Goal: Information Seeking & Learning: Learn about a topic

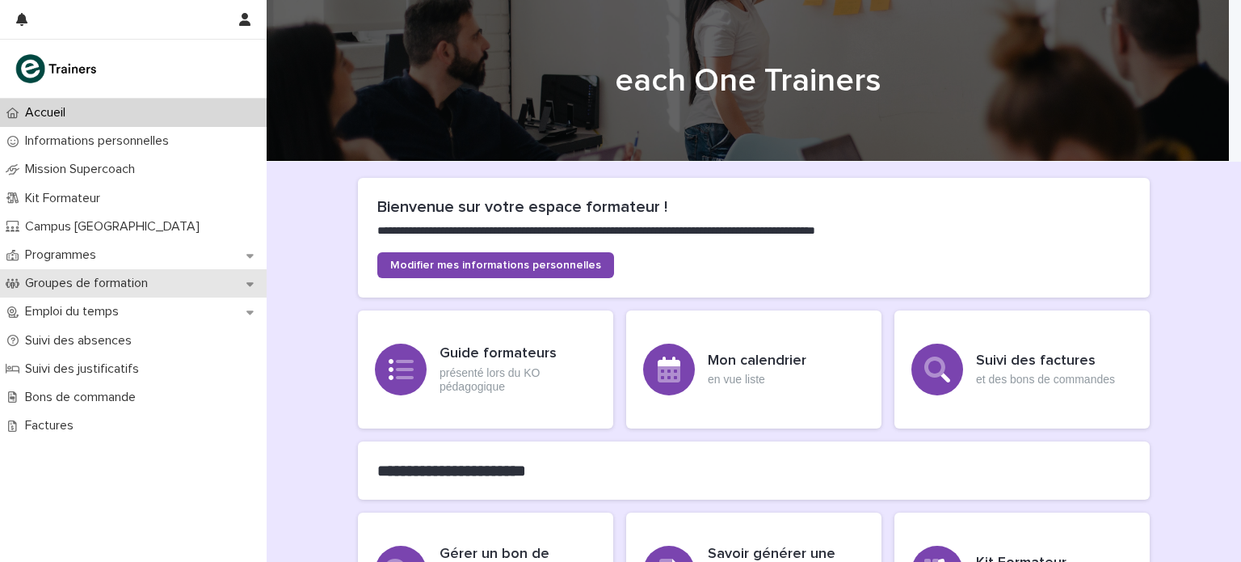
click at [139, 273] on div "Groupes de formation" at bounding box center [133, 283] width 267 height 28
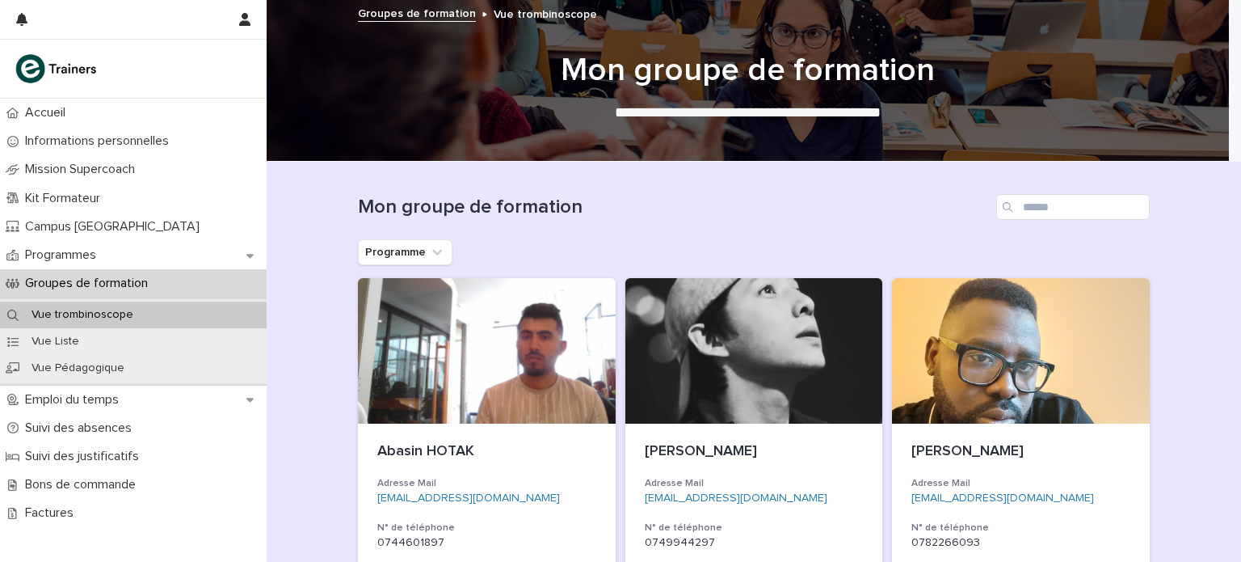
scroll to position [332, 0]
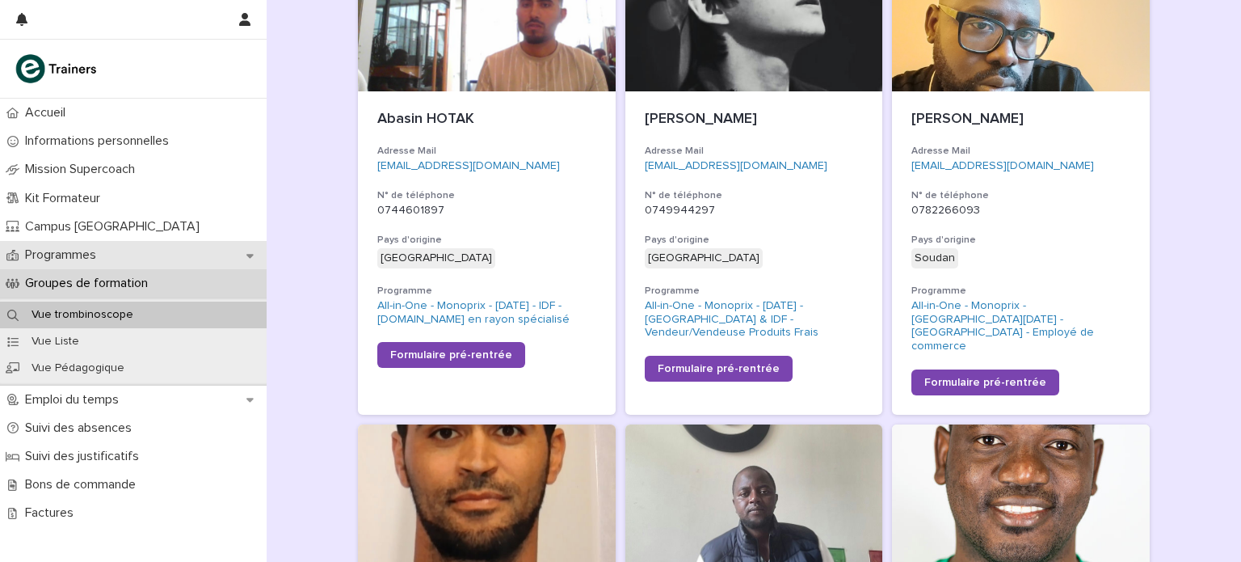
click at [107, 263] on div "Programmes" at bounding box center [133, 255] width 267 height 28
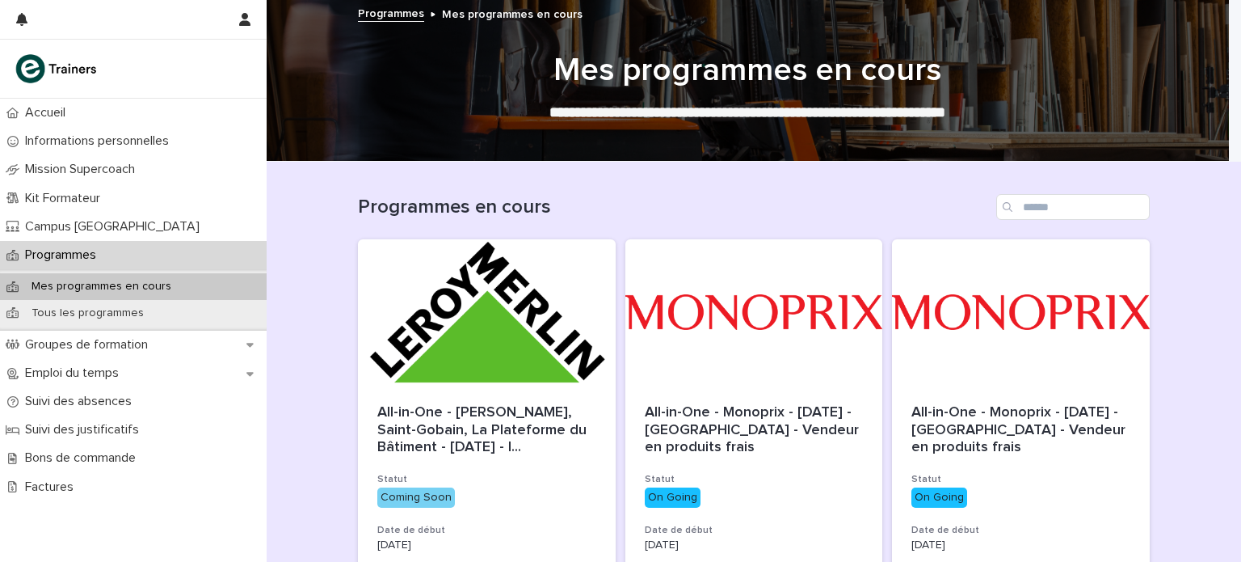
scroll to position [107, 0]
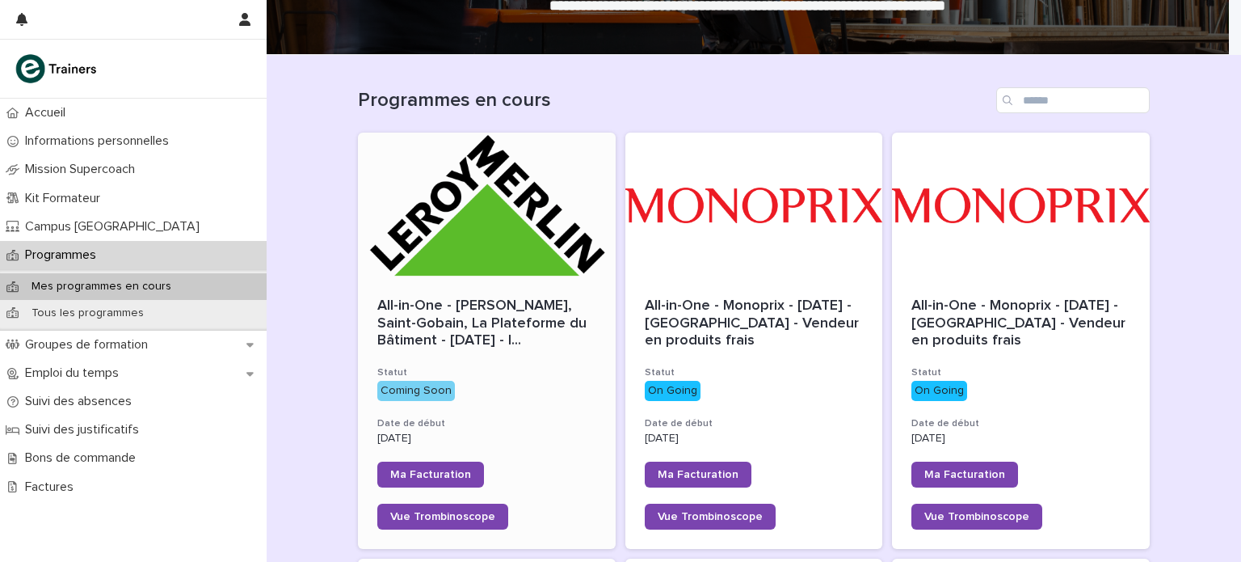
click at [483, 220] on div at bounding box center [487, 205] width 258 height 145
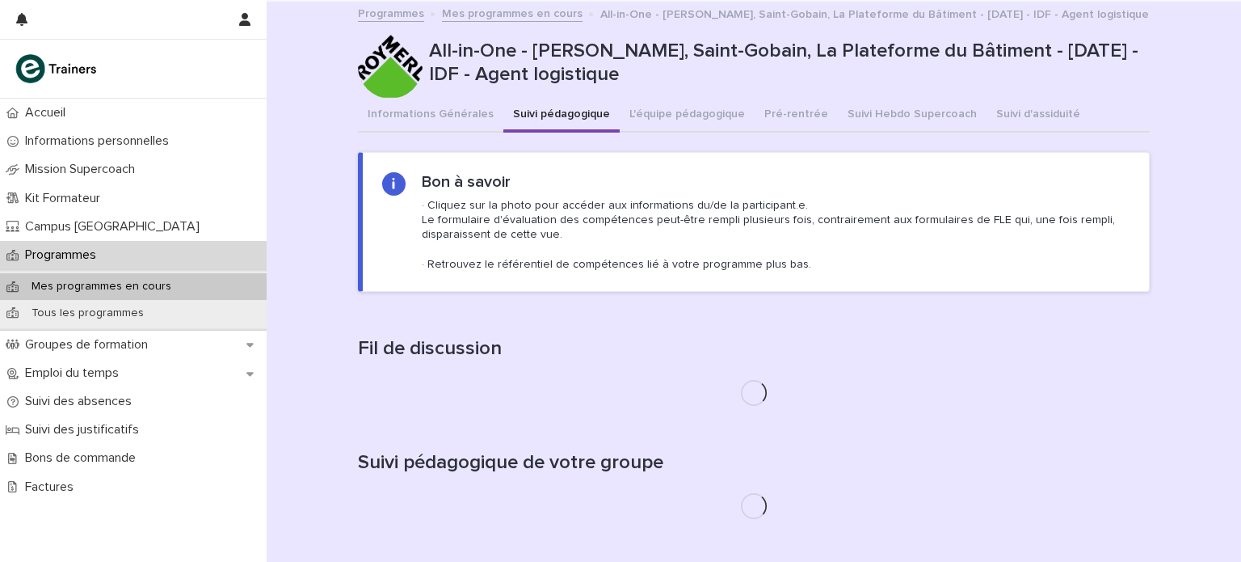
click at [561, 106] on button "Suivi pédagogique" at bounding box center [561, 116] width 116 height 34
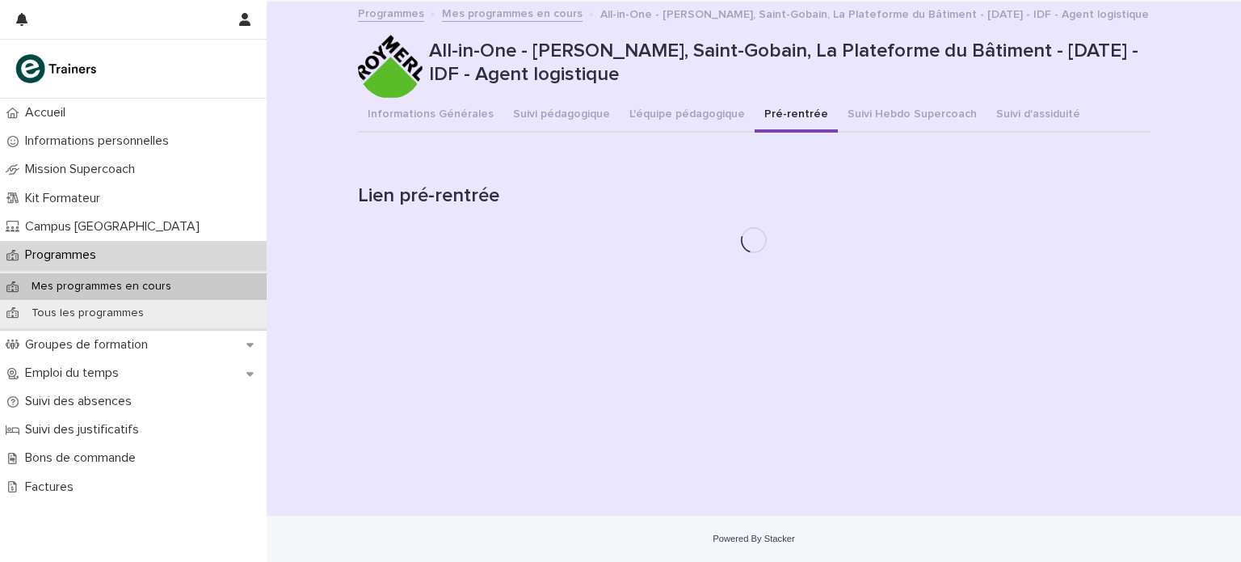
click at [781, 108] on button "Pré-rentrée" at bounding box center [796, 116] width 83 height 34
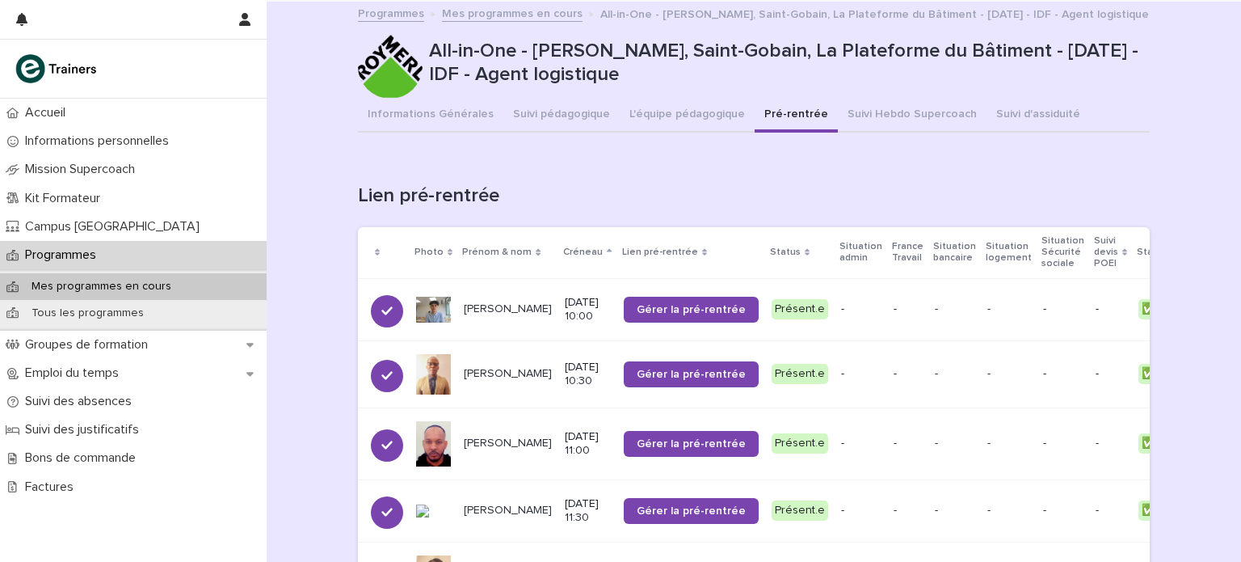
click at [445, 192] on h1 "Lien pré-rentrée" at bounding box center [754, 195] width 792 height 23
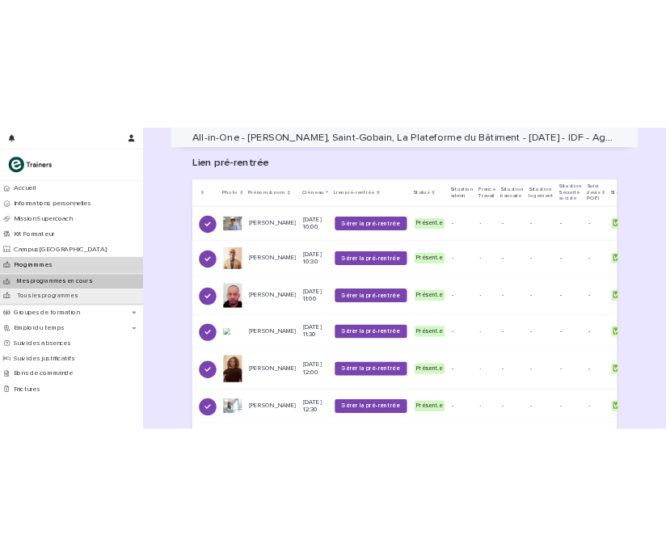
scroll to position [187, 0]
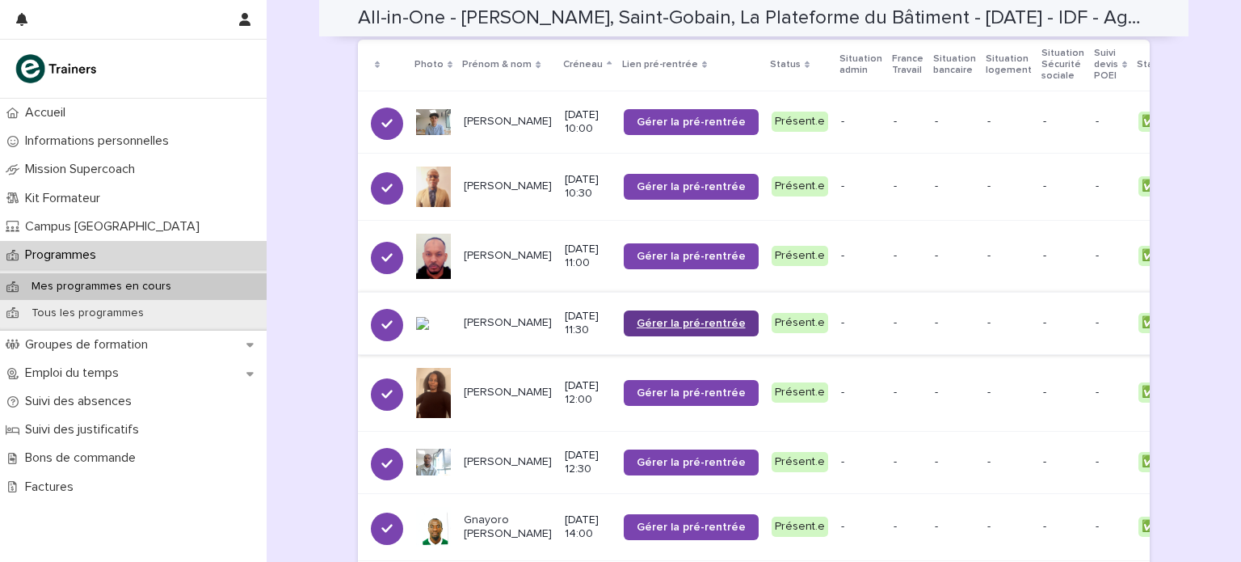
click at [637, 318] on span "Gérer la pré-rentrée" at bounding box center [691, 323] width 109 height 11
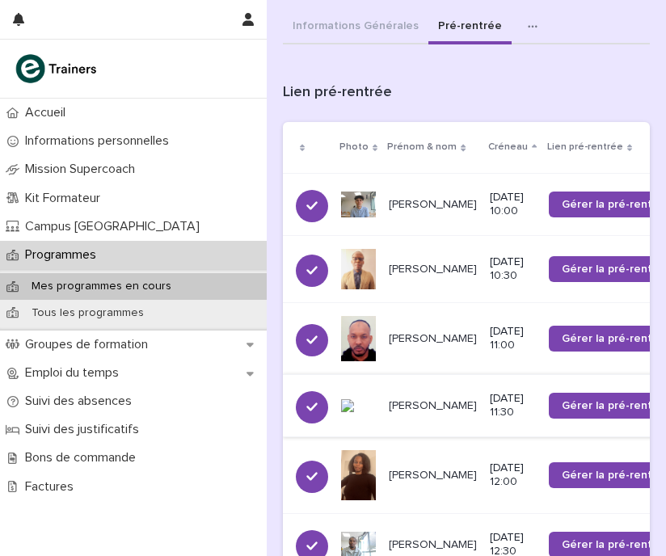
scroll to position [0, 0]
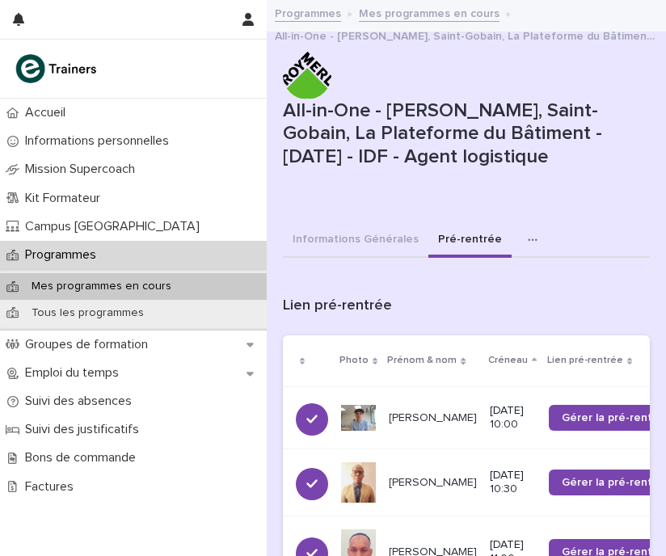
click at [334, 199] on div "All-in-One - [PERSON_NAME], Saint-Gobain, La Plateforme du Bâtiment - [DATE] - …" at bounding box center [466, 137] width 367 height 173
